Goal: Task Accomplishment & Management: Complete application form

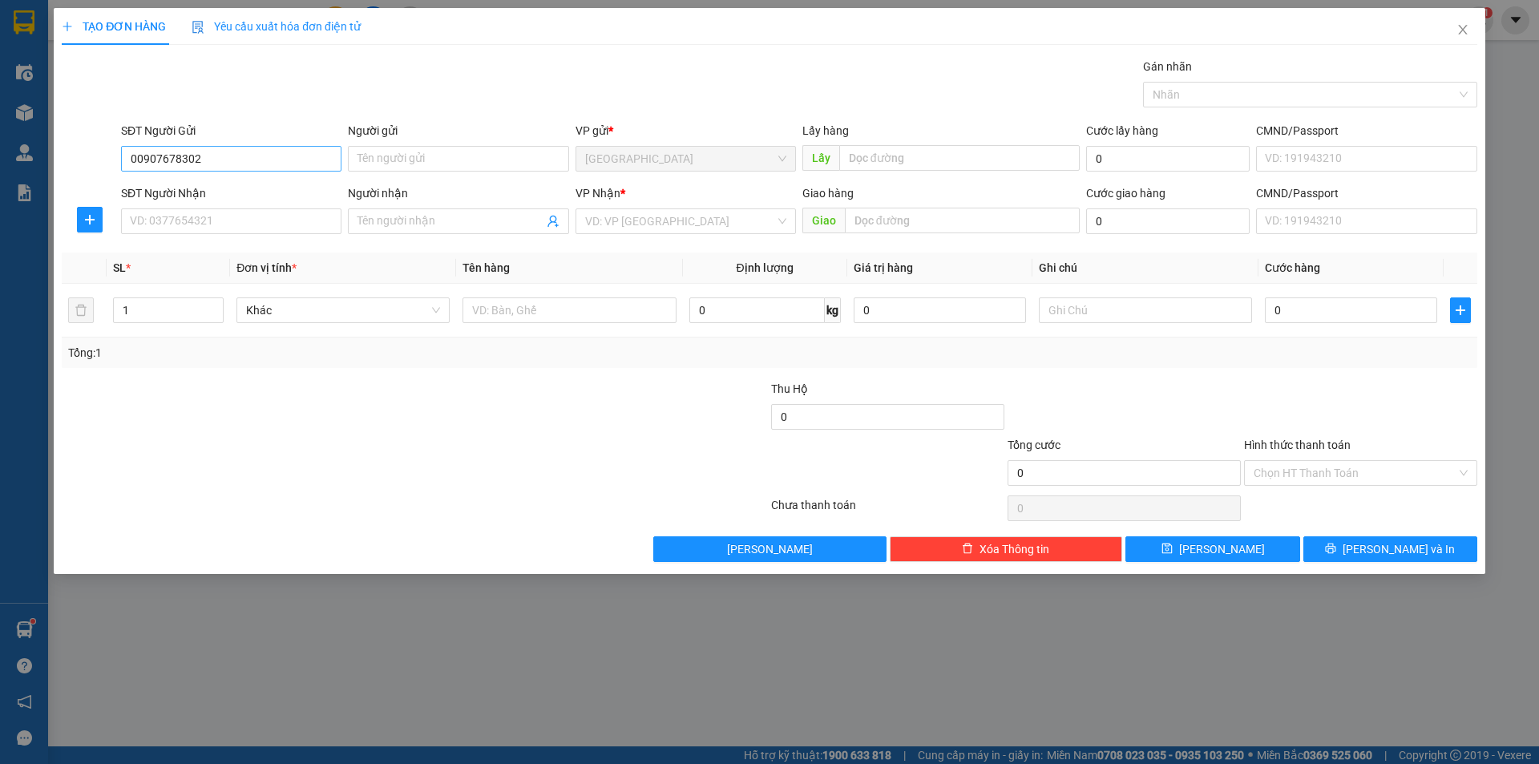
click at [144, 155] on input "00907678302" at bounding box center [231, 159] width 220 height 26
type input "0907678302"
click at [161, 196] on div "0907678302 - [PERSON_NAME]" at bounding box center [231, 191] width 201 height 18
type input "[PERSON_NAME]"
type input "0339192289"
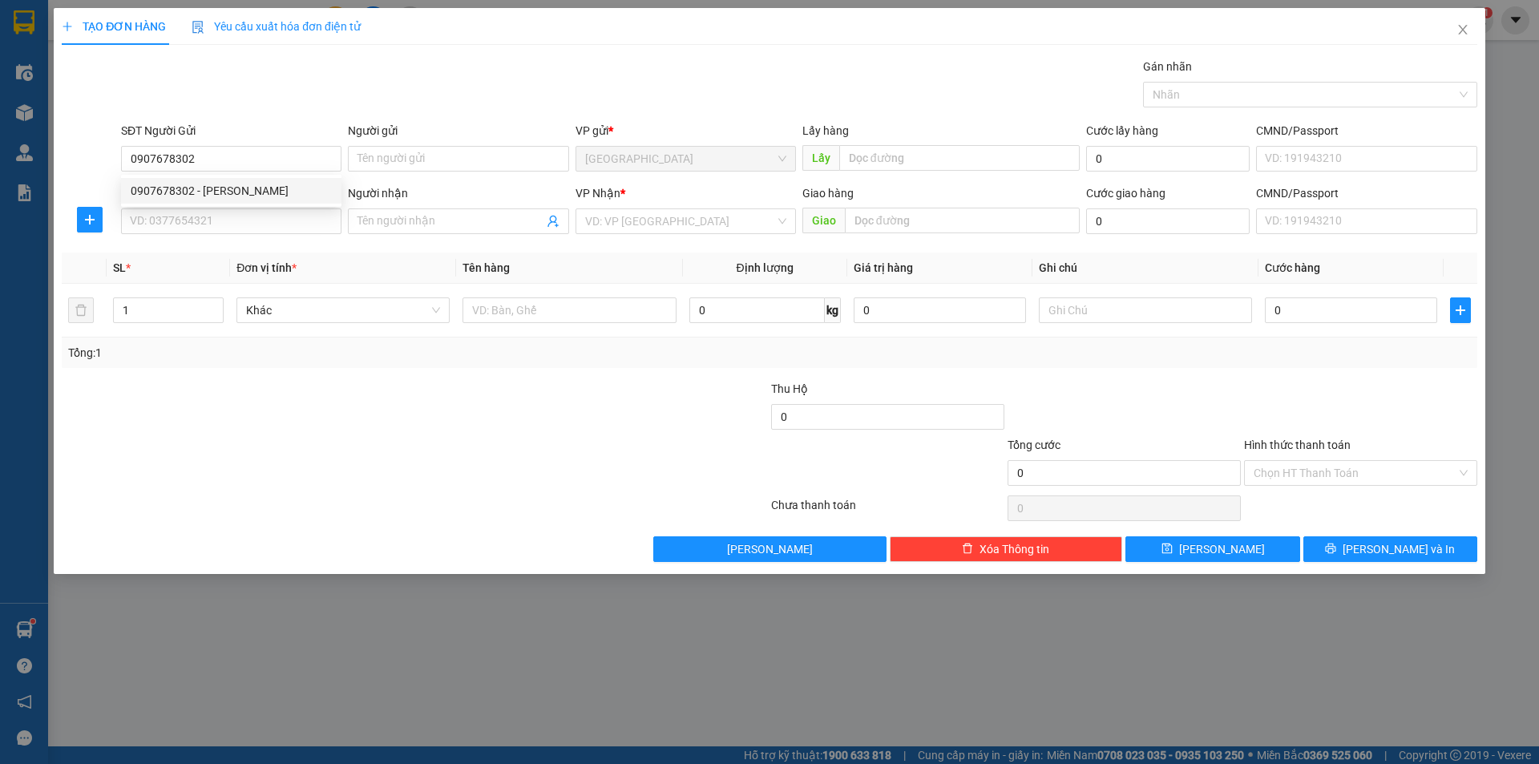
type input "[DEMOGRAPHIC_DATA]"
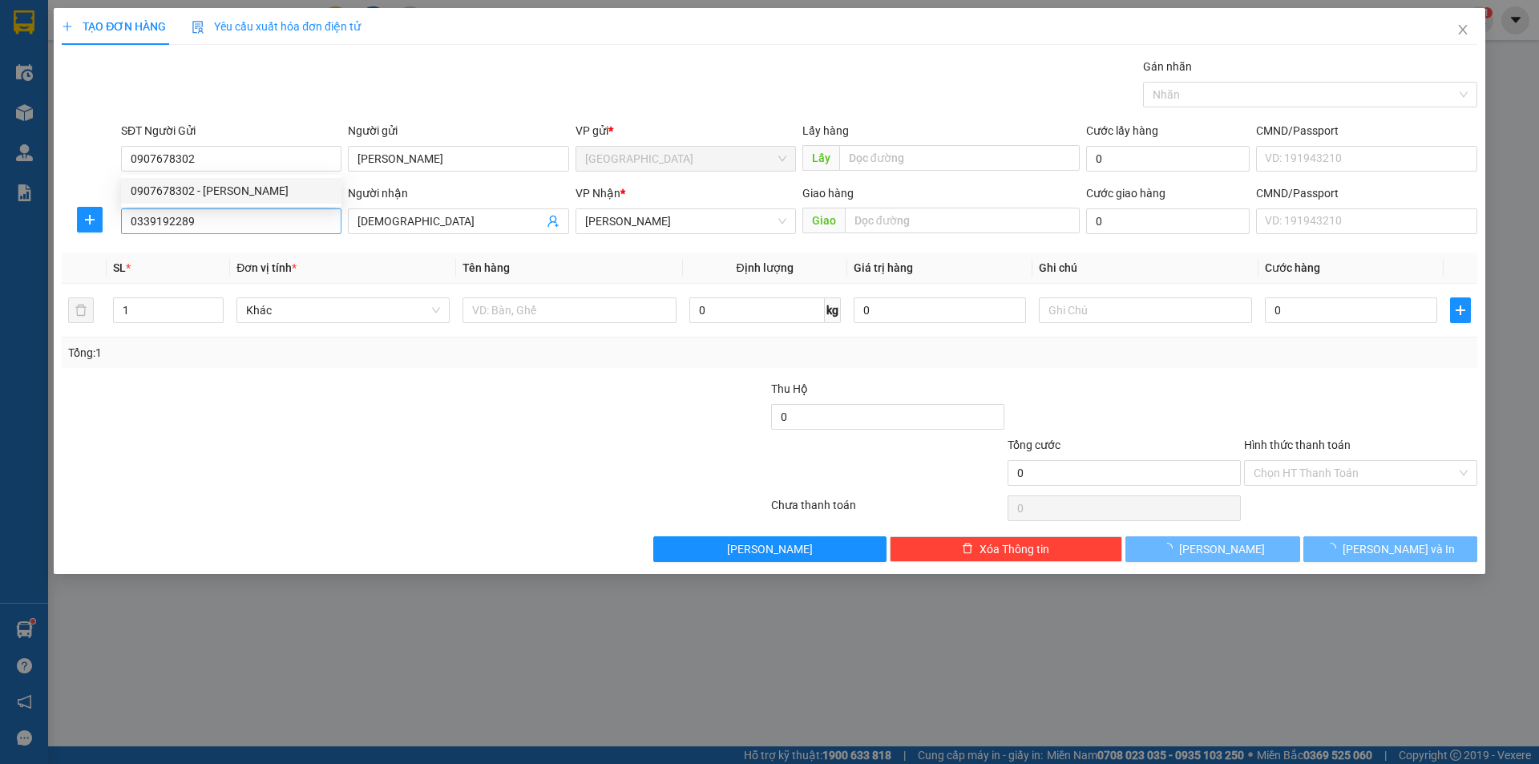
type input "30.000"
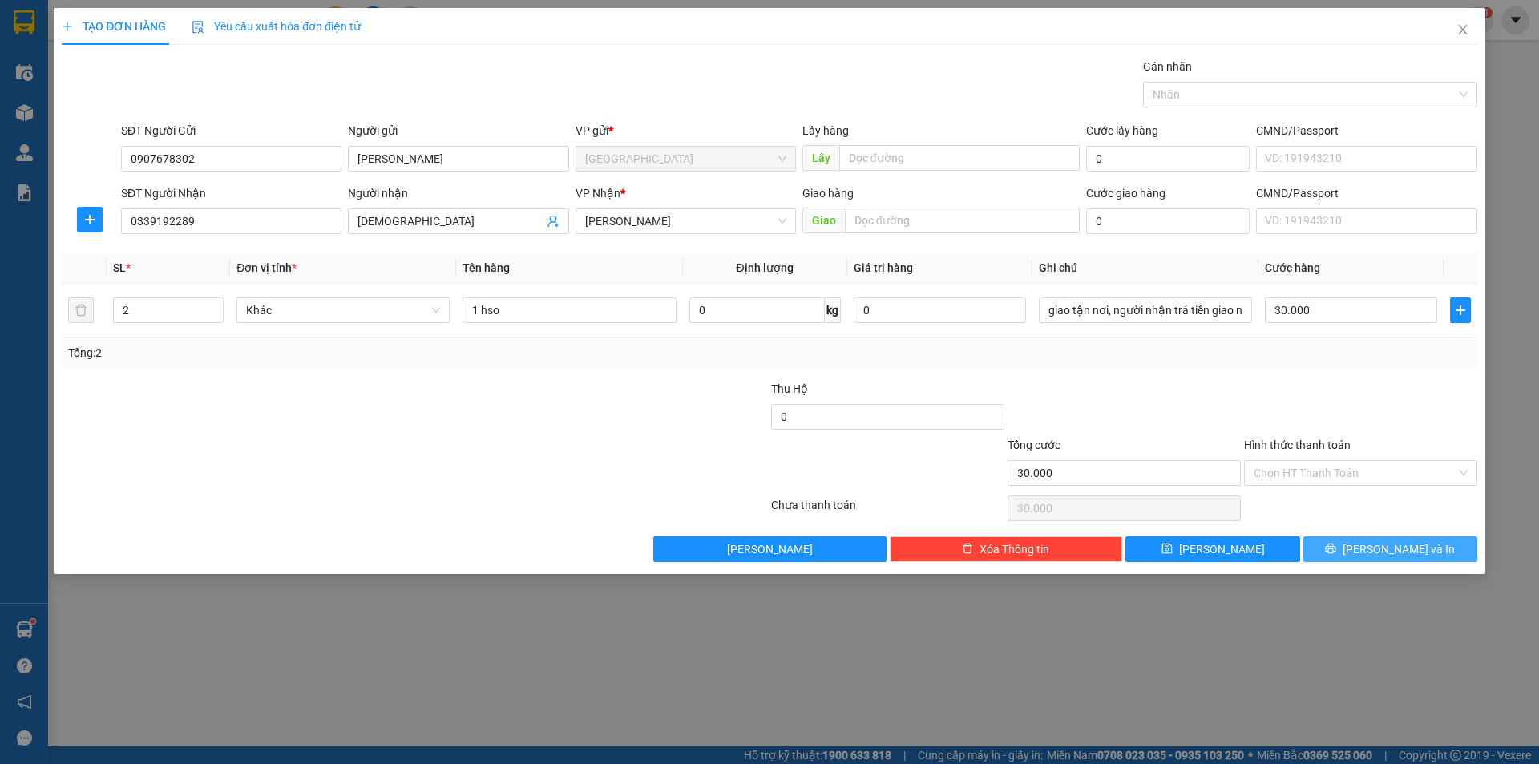
type input "0907678302"
click at [1372, 553] on button "[PERSON_NAME] và In" at bounding box center [1390, 549] width 174 height 26
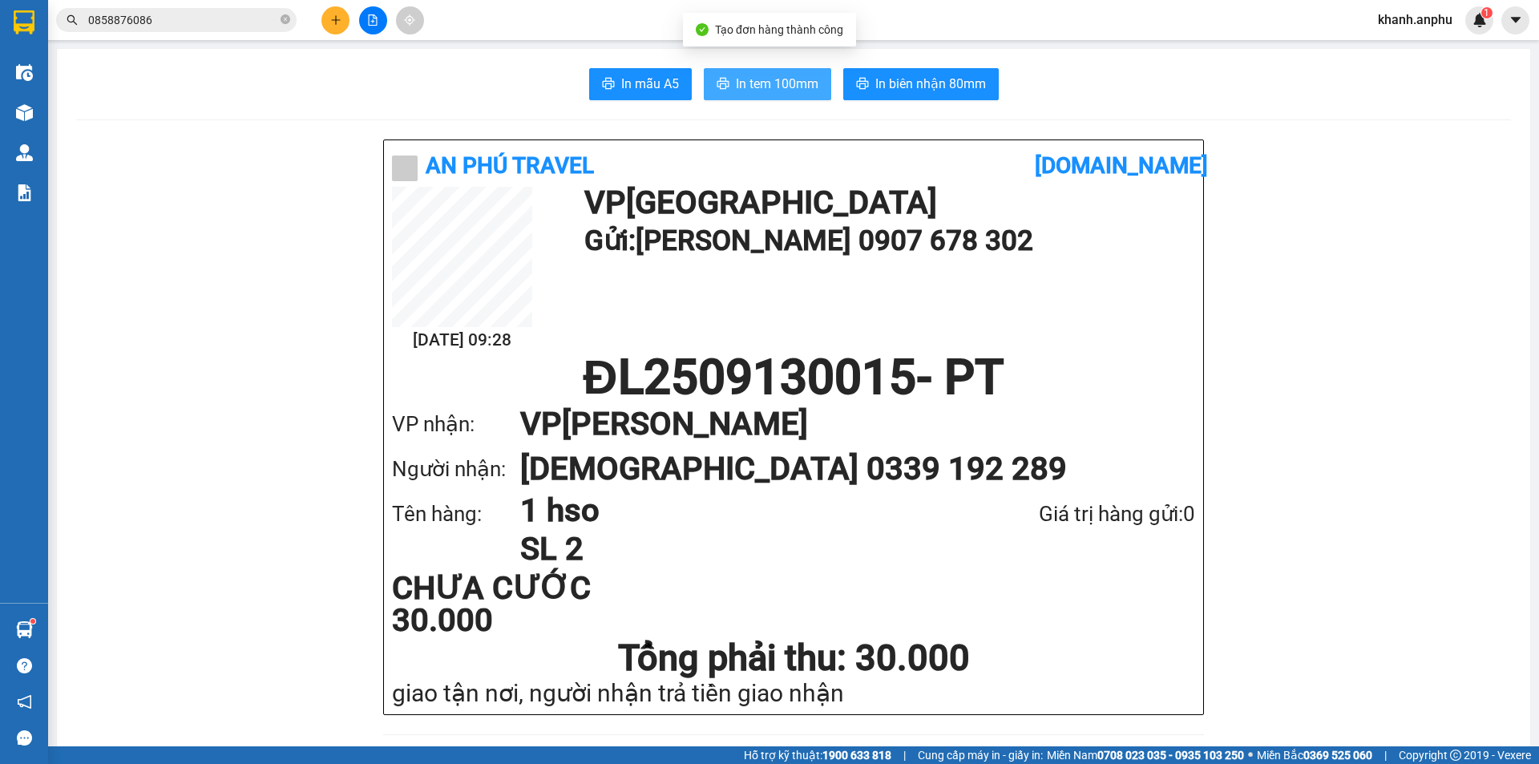
click at [775, 86] on span "In tem 100mm" at bounding box center [777, 84] width 83 height 20
